Goal: Task Accomplishment & Management: Use online tool/utility

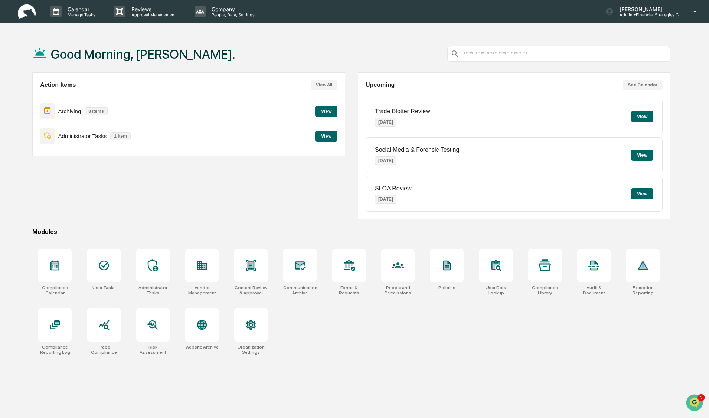
click at [320, 112] on button "View" at bounding box center [326, 111] width 22 height 11
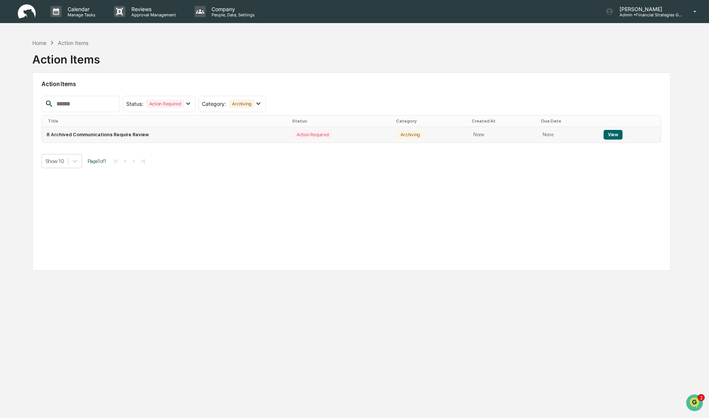
click at [603, 134] on button "View" at bounding box center [612, 135] width 19 height 10
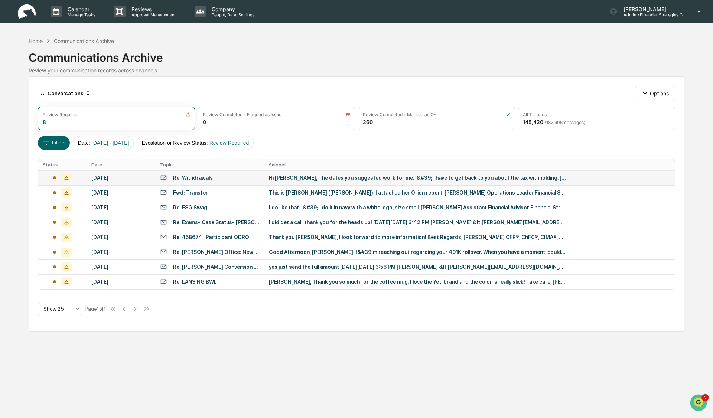
click at [221, 181] on div "Re: Withdrawals" at bounding box center [210, 177] width 100 height 7
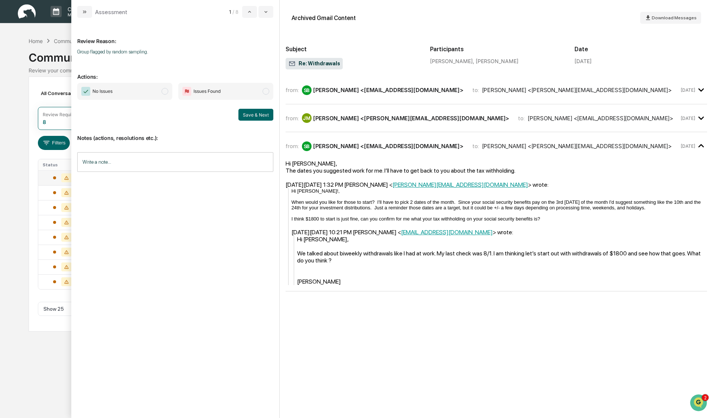
click at [164, 92] on span "modal" at bounding box center [164, 91] width 7 height 7
click at [249, 114] on button "Save & Next" at bounding box center [255, 115] width 35 height 12
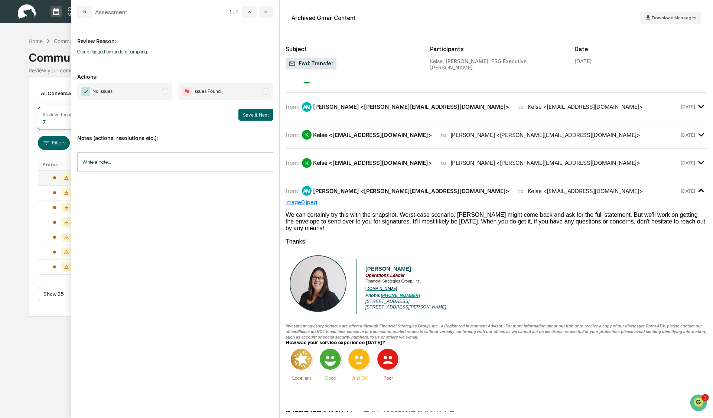
scroll to position [186, 0]
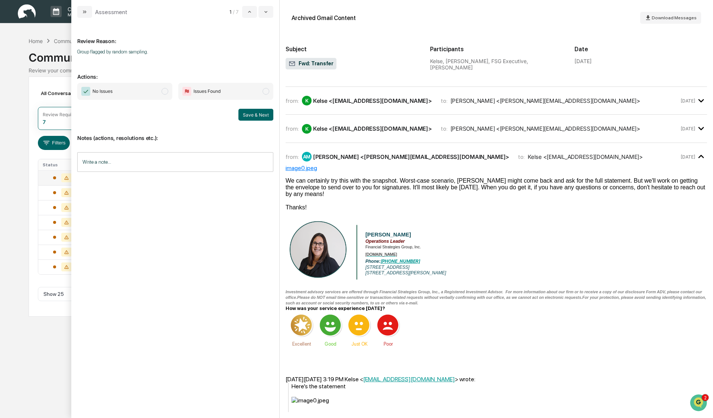
click at [165, 94] on span "modal" at bounding box center [164, 91] width 7 height 7
click at [246, 115] on button "Save & Next" at bounding box center [255, 115] width 35 height 12
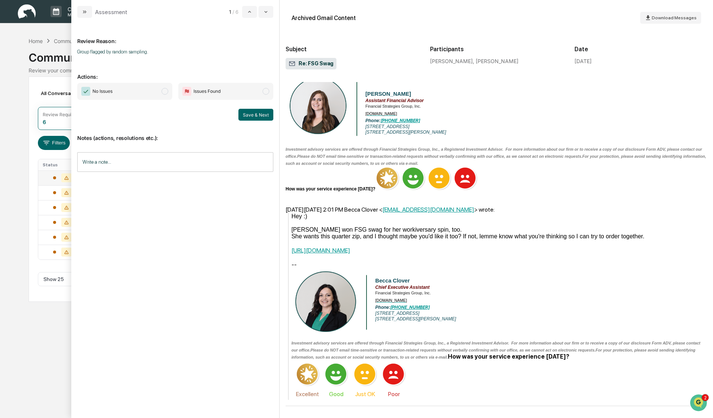
scroll to position [81, 0]
click at [166, 91] on span "modal" at bounding box center [164, 91] width 7 height 7
click at [252, 117] on button "Save & Next" at bounding box center [255, 115] width 35 height 12
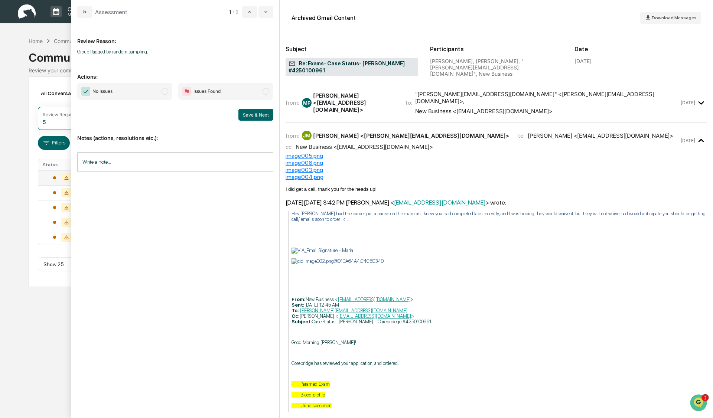
click at [165, 92] on span "modal" at bounding box center [164, 91] width 7 height 7
click at [247, 117] on button "Save & Next" at bounding box center [255, 115] width 35 height 12
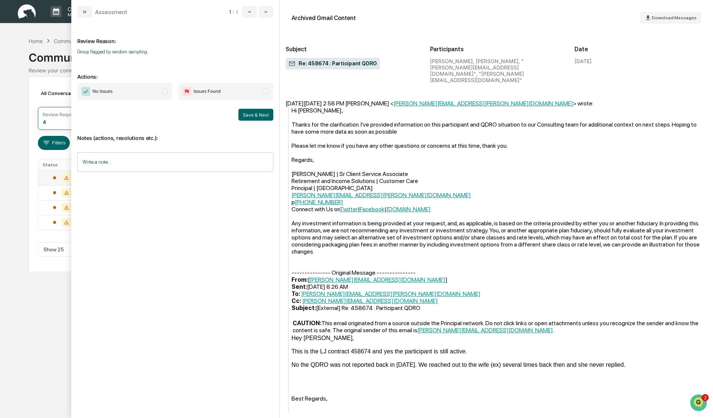
scroll to position [371, 0]
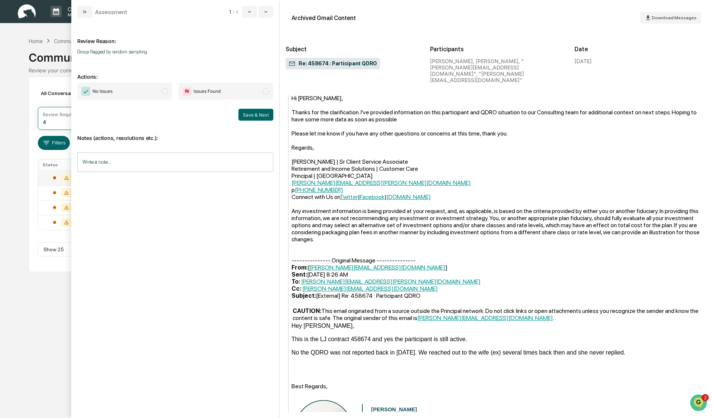
click at [163, 91] on span "modal" at bounding box center [164, 91] width 7 height 7
click at [259, 116] on button "Save & Next" at bounding box center [255, 115] width 35 height 12
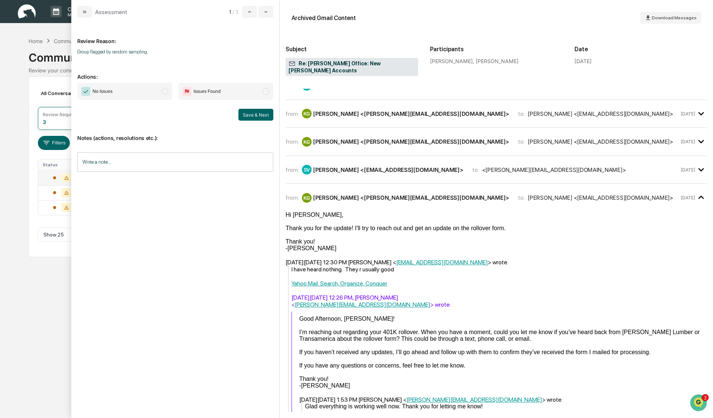
scroll to position [186, 0]
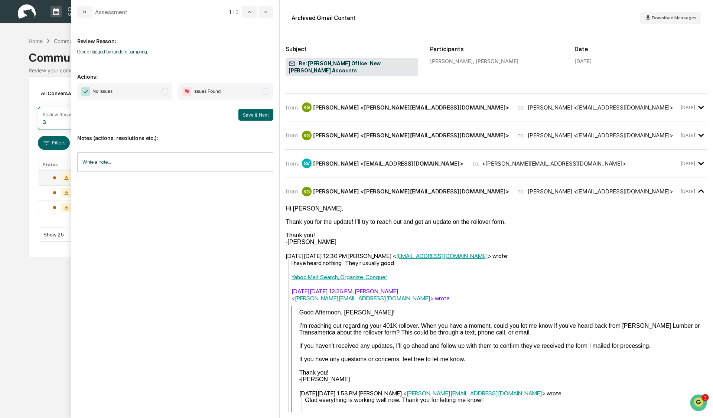
click at [163, 91] on span "modal" at bounding box center [164, 91] width 7 height 7
click at [244, 114] on button "Save & Next" at bounding box center [255, 115] width 35 height 12
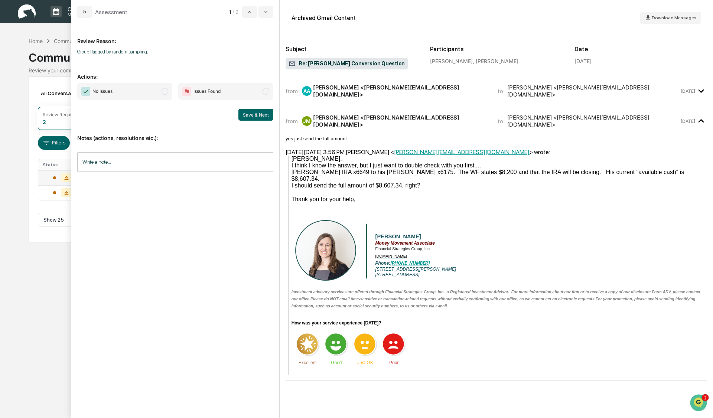
click at [164, 91] on span "modal" at bounding box center [164, 91] width 7 height 7
click at [257, 116] on button "Save & Next" at bounding box center [255, 115] width 35 height 12
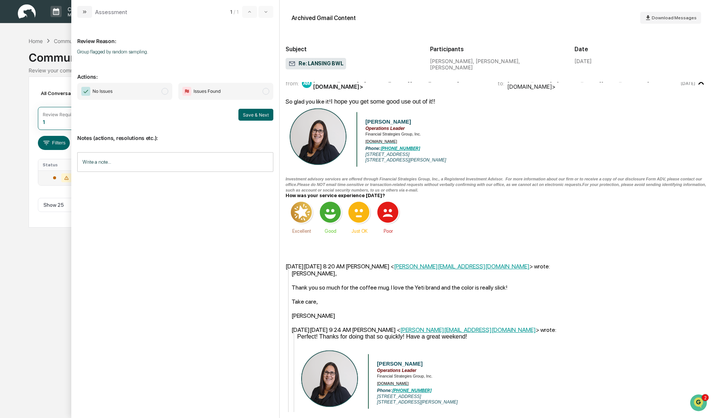
scroll to position [753, 0]
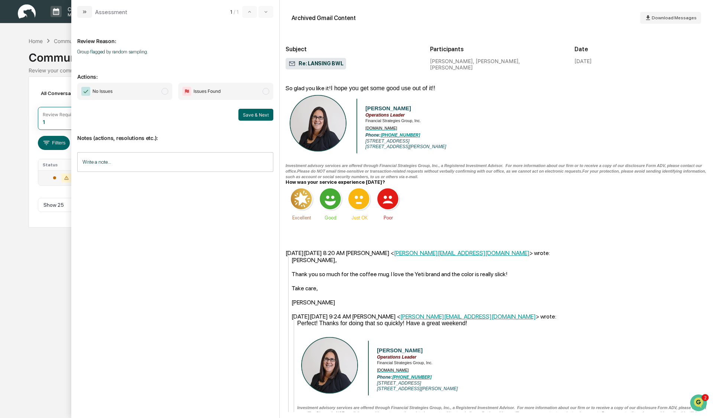
click at [164, 91] on span "modal" at bounding box center [164, 91] width 7 height 7
click at [244, 114] on button "Save & Next" at bounding box center [255, 115] width 35 height 12
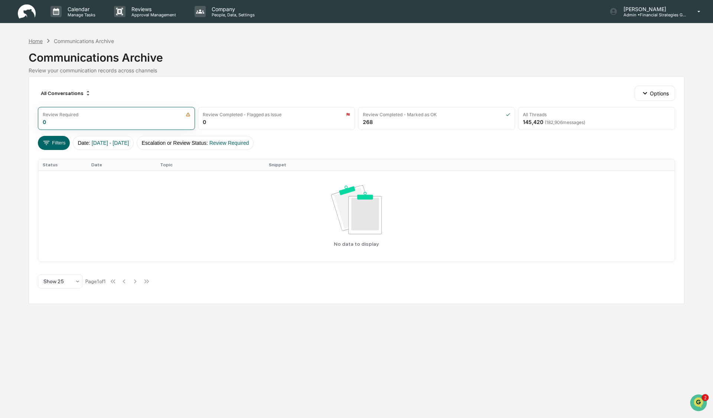
click at [37, 42] on div "Home" at bounding box center [36, 41] width 14 height 6
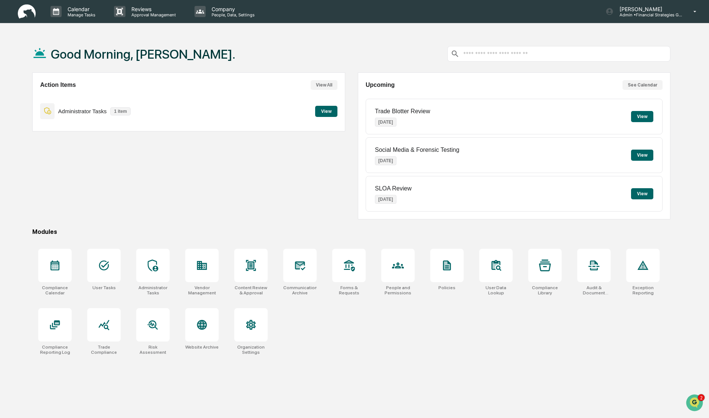
click at [334, 111] on button "View" at bounding box center [326, 111] width 22 height 11
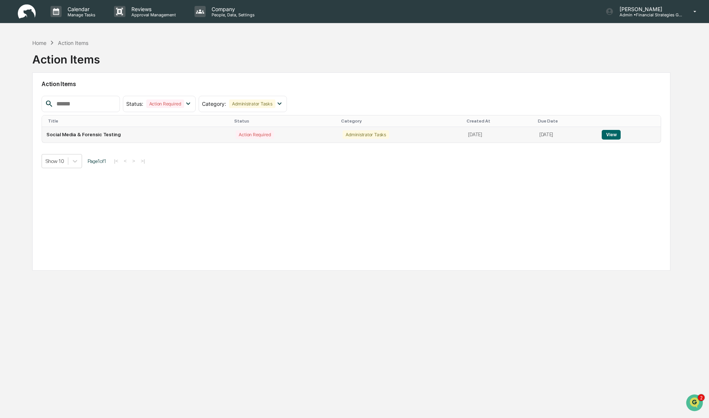
click at [614, 134] on button "View" at bounding box center [611, 135] width 19 height 10
